Goal: Navigation & Orientation: Find specific page/section

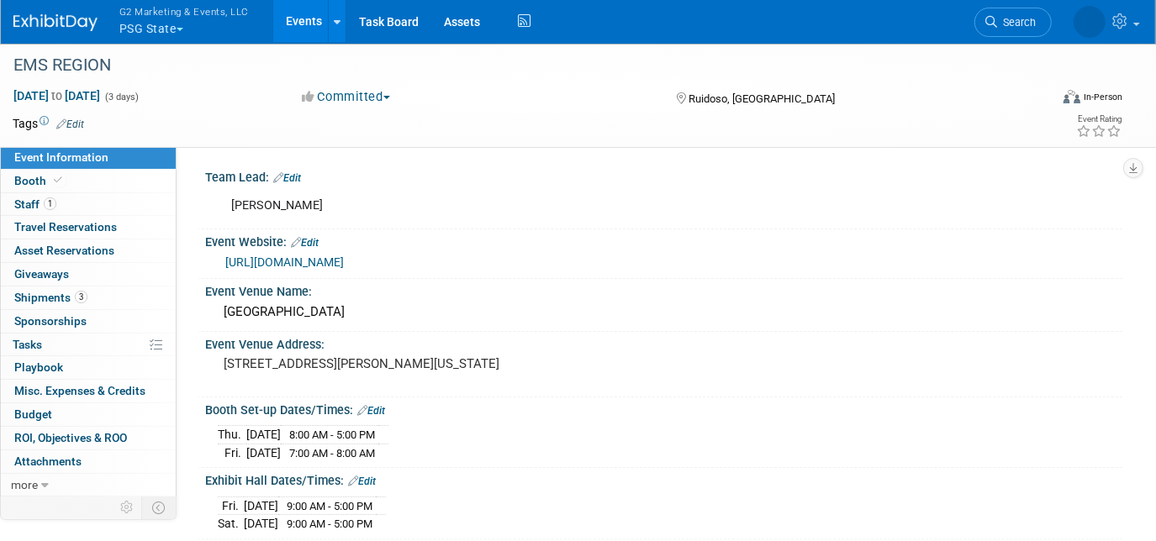
click at [1016, 11] on link "Search" at bounding box center [1012, 22] width 77 height 29
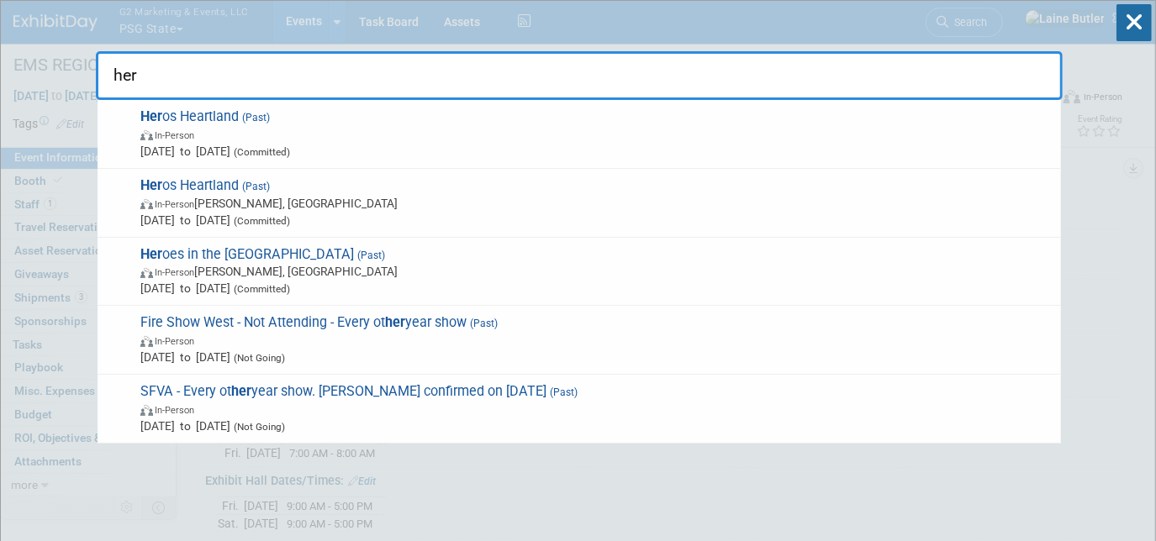
type input "her"
click at [804, 121] on span "Her os Heartland (Past) In-Person Jun 16, 2025 to Jun 19, 2025 (Committed)" at bounding box center [593, 133] width 917 height 51
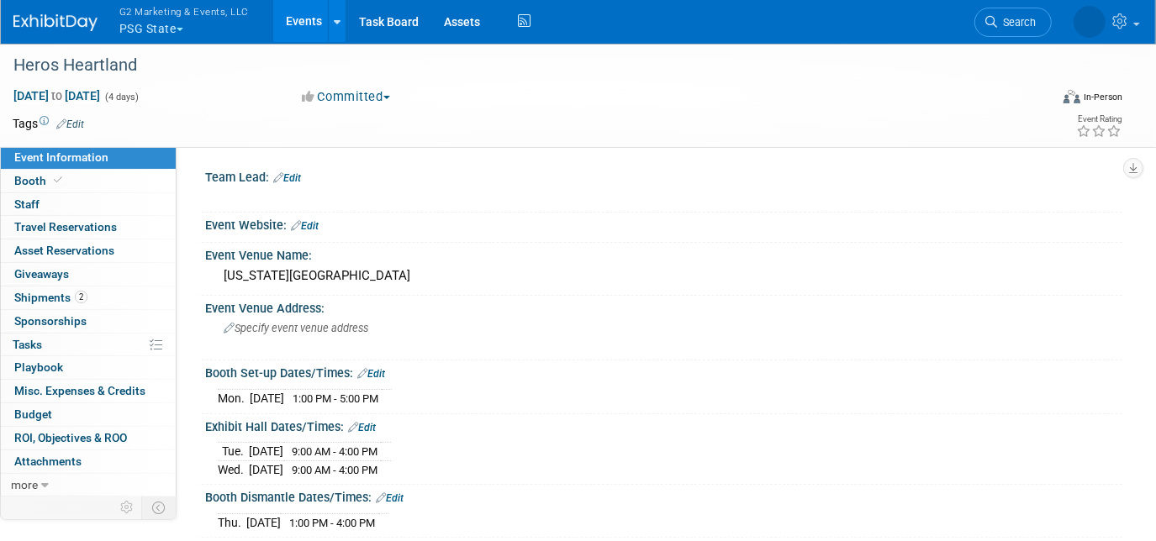
click at [996, 18] on icon at bounding box center [991, 22] width 12 height 12
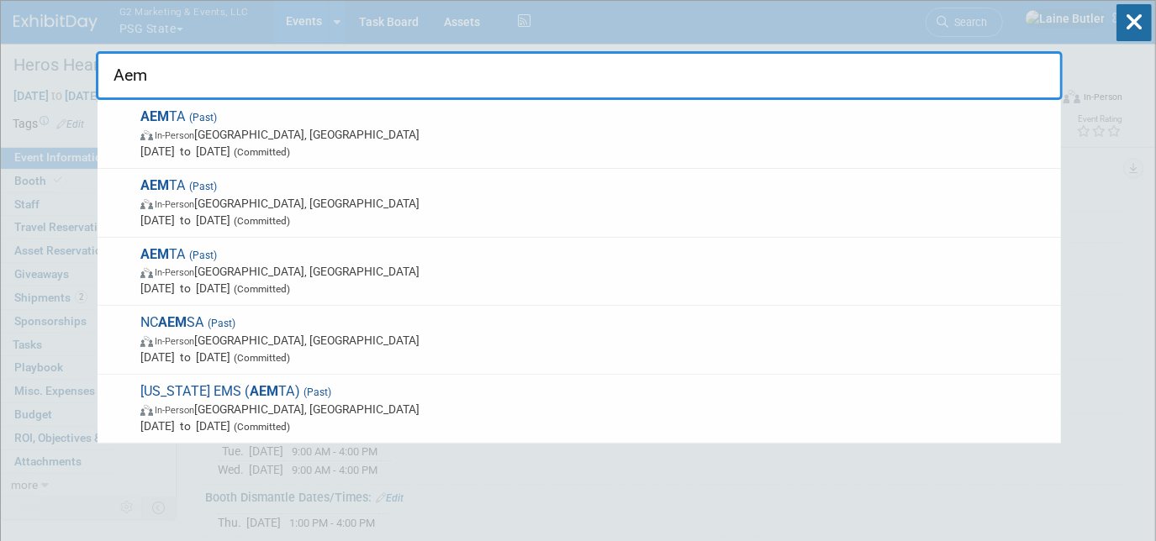
type input "Aem"
click at [787, 114] on span "AEM TA (Past) In-Person Hot Springs, AR Jul 31, 2025 to Aug 3, 2025 (Committed)" at bounding box center [593, 133] width 917 height 51
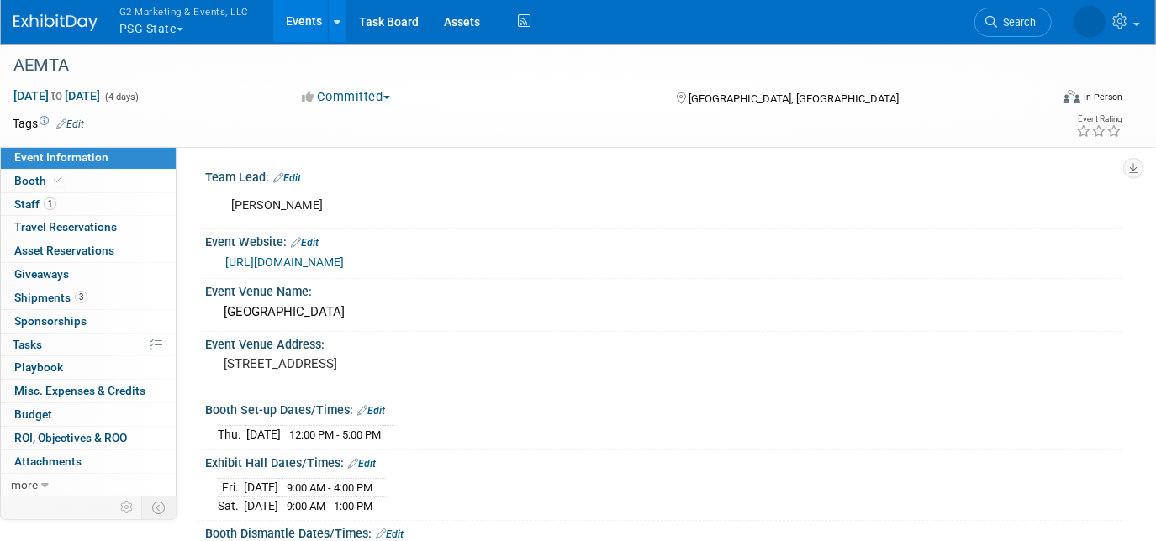
click at [1024, 14] on link "Search" at bounding box center [1012, 22] width 77 height 29
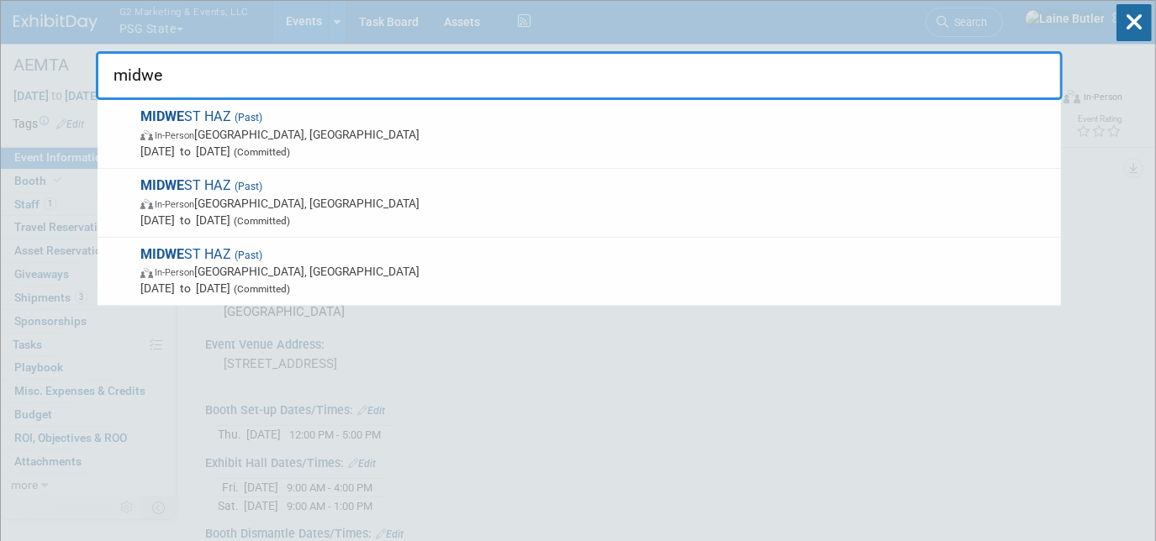
type input "midwe"
click at [799, 126] on span "In-Person Northbrook, IL" at bounding box center [596, 134] width 912 height 17
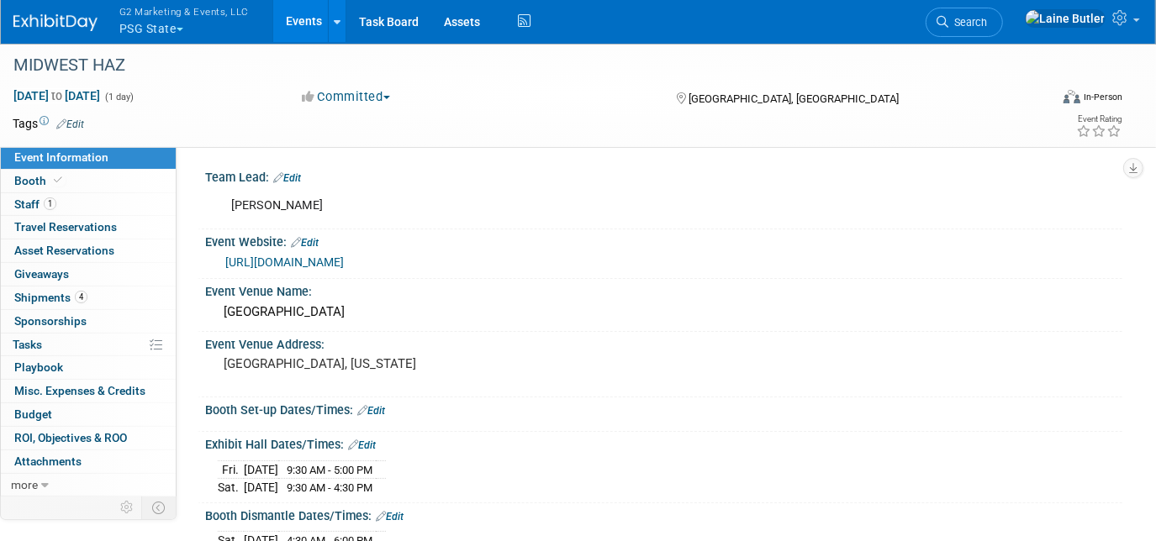
click at [1003, 34] on link "Search" at bounding box center [964, 22] width 77 height 29
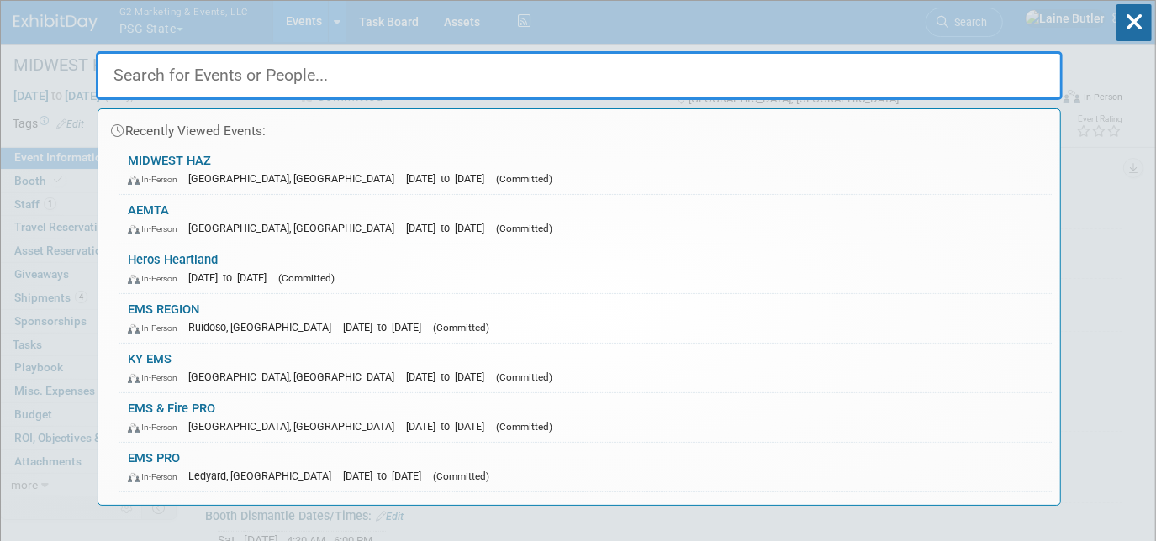
paste input "Tidewater EMS"
type input "Tidewater EMS"
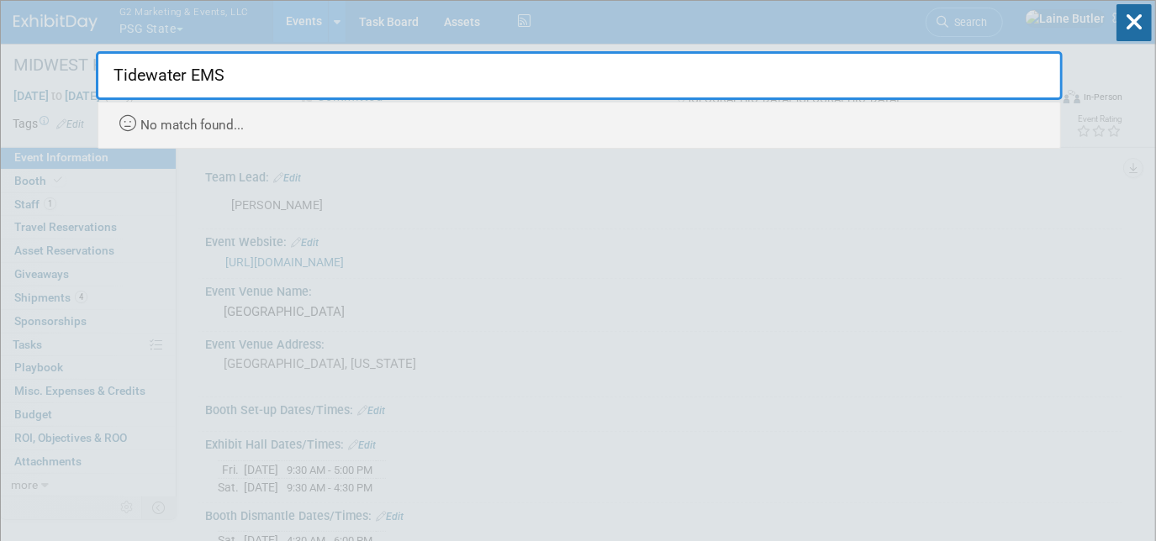
drag, startPoint x: 257, startPoint y: 70, endPoint x: 86, endPoint y: 74, distance: 171.5
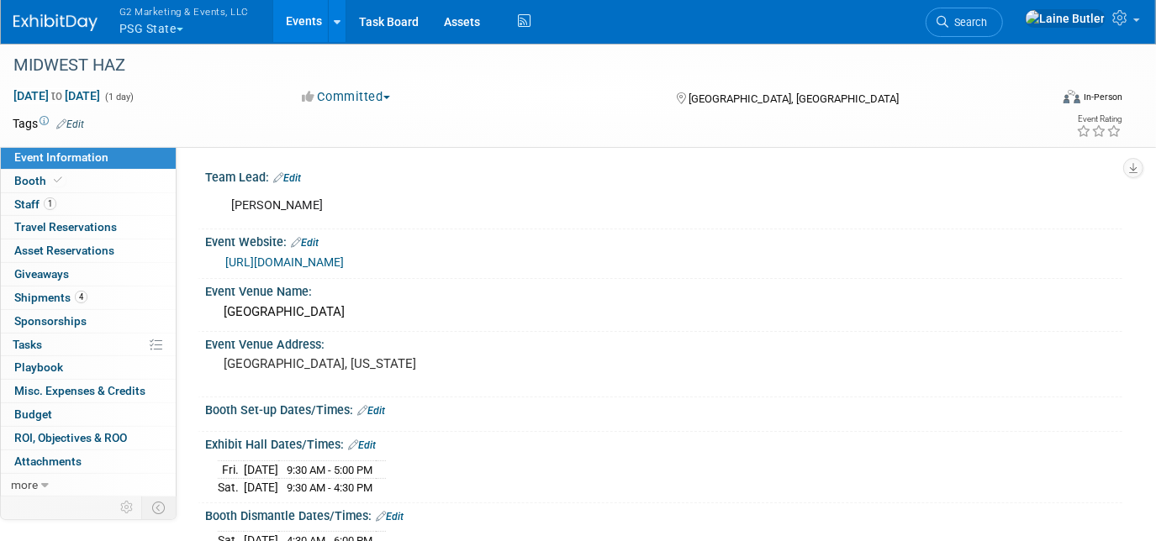
click at [1003, 32] on link "Search" at bounding box center [964, 22] width 77 height 29
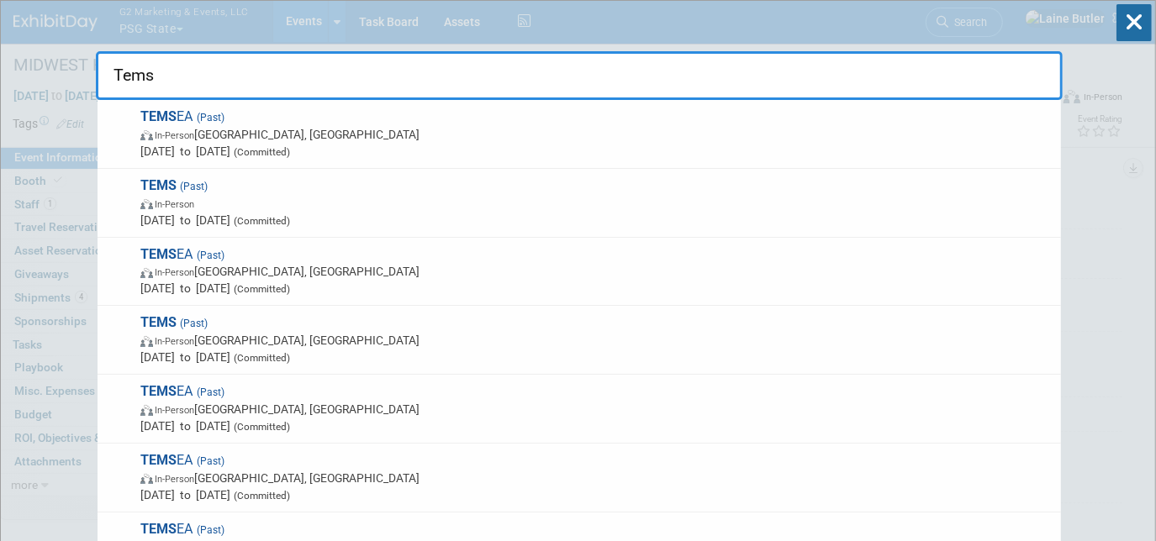
click at [403, 210] on span "In-Person" at bounding box center [596, 203] width 912 height 17
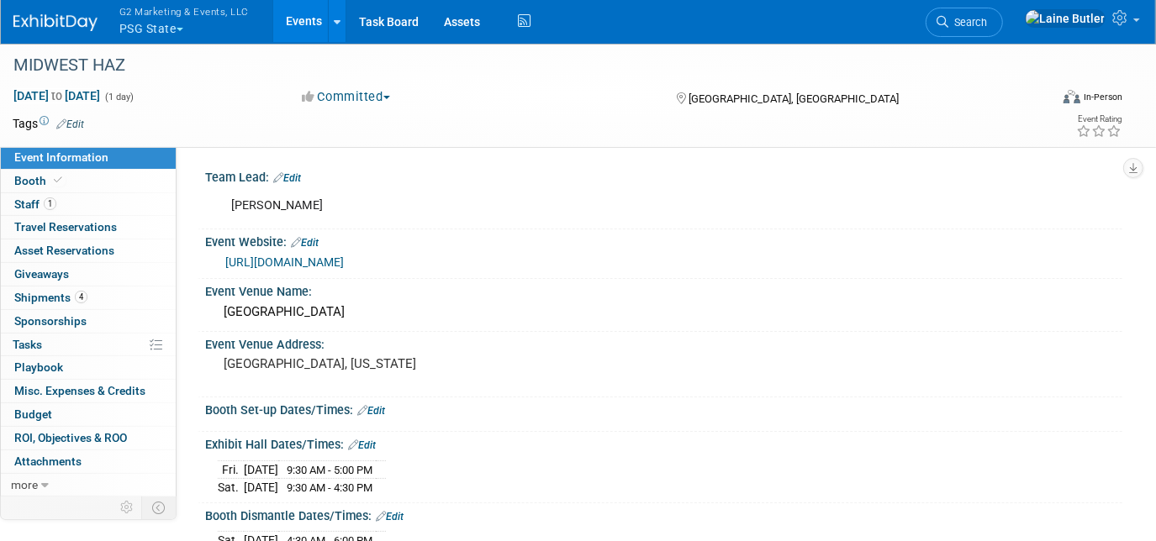
click at [1003, 28] on link "Search" at bounding box center [964, 22] width 77 height 29
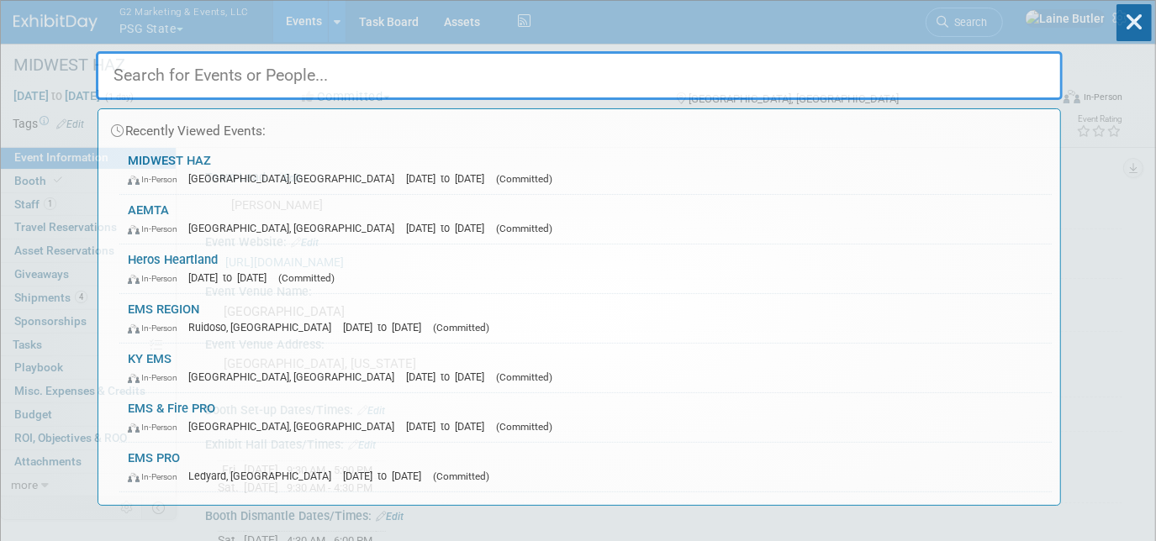
paste input "FDNY"
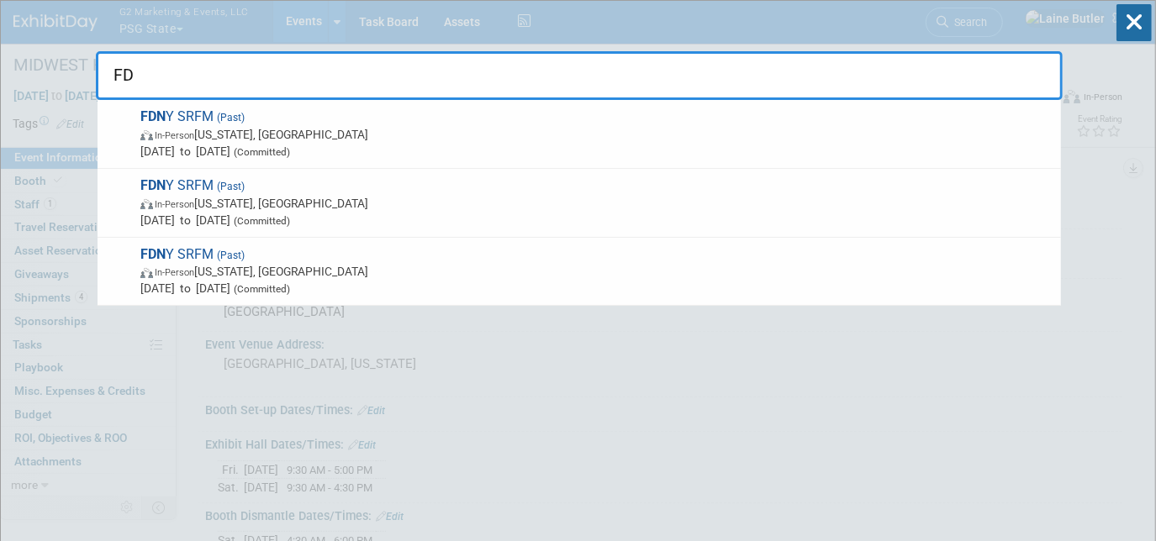
type input "F"
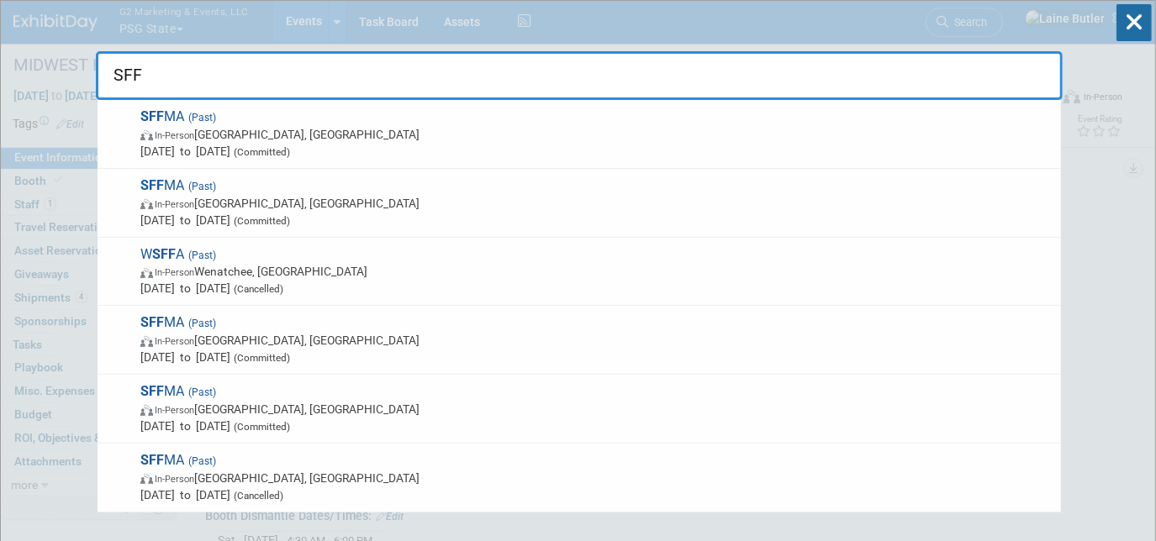
type input "SFF"
click at [483, 124] on span "SFF MA (Past) In-Person Frisco, TX Jun 19, 2025 to Jun 22, 2025 (Committed)" at bounding box center [593, 133] width 917 height 51
